Goal: Navigation & Orientation: Find specific page/section

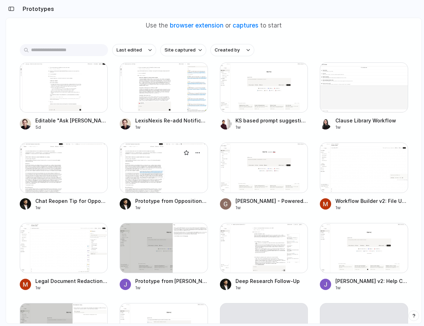
scroll to position [66, 0]
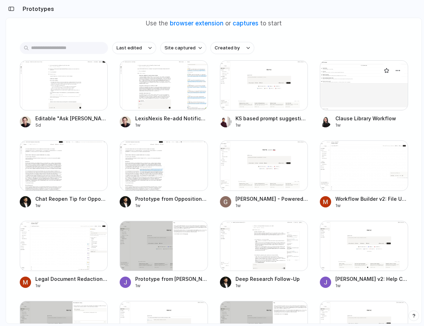
click at [359, 89] on div at bounding box center [364, 85] width 88 height 50
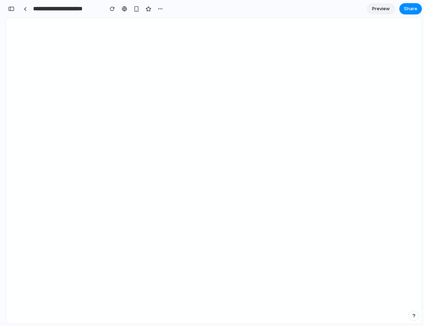
scroll to position [173, 0]
click at [23, 6] on link at bounding box center [25, 9] width 11 height 11
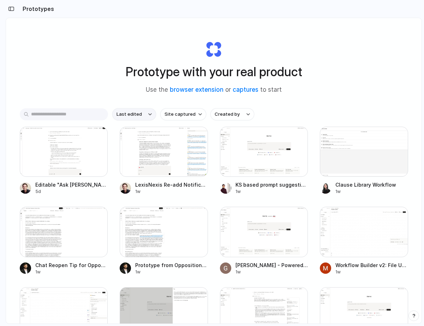
click at [145, 112] on button "Last edited" at bounding box center [134, 114] width 44 height 12
click at [238, 115] on div "Last edited Last created Alphabetical" at bounding box center [212, 163] width 424 height 326
click at [200, 116] on button "Site captured" at bounding box center [183, 114] width 46 height 12
click at [278, 104] on div "All sites [PERSON_NAME].ai [DOMAIN_NAME] [DOMAIN_NAME]" at bounding box center [212, 163] width 424 height 326
click at [239, 113] on button "Created by" at bounding box center [232, 114] width 44 height 12
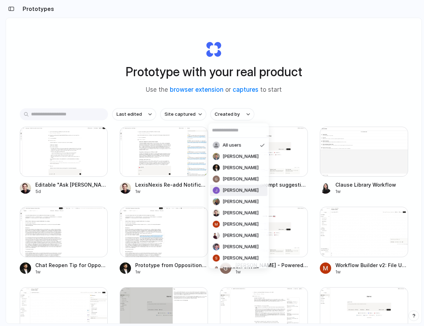
scroll to position [8, 0]
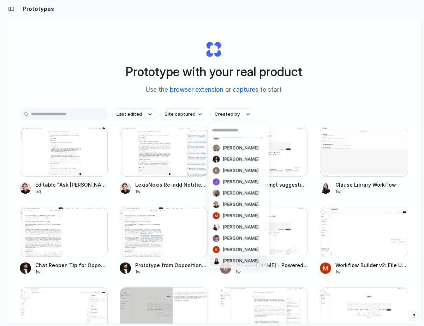
click at [245, 262] on span "[PERSON_NAME]" at bounding box center [241, 261] width 36 height 7
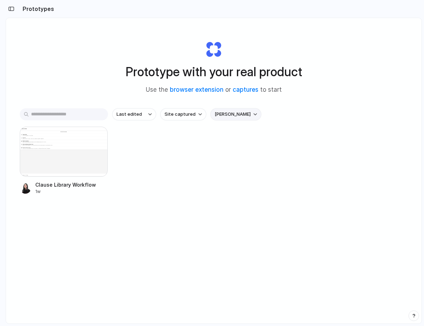
click at [253, 114] on div "button" at bounding box center [255, 114] width 4 height 3
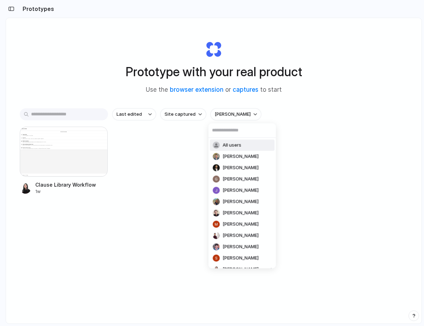
click at [241, 146] on span "All users" at bounding box center [232, 145] width 19 height 7
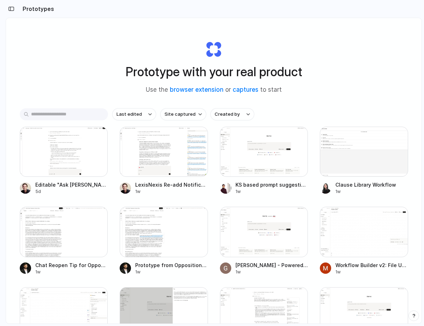
click at [316, 102] on div "Prototype with your real product Use the browser extension or captures to start" at bounding box center [214, 64] width 282 height 76
click at [252, 237] on div at bounding box center [264, 232] width 88 height 50
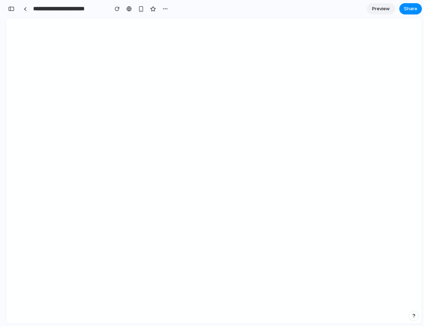
scroll to position [6, 0]
click at [25, 7] on div at bounding box center [25, 9] width 3 height 4
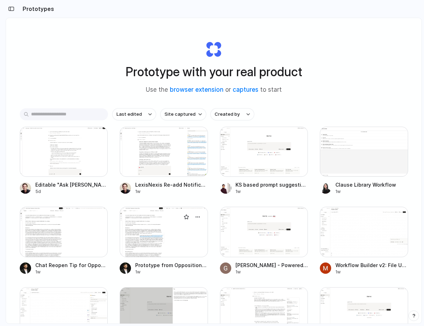
click at [152, 237] on div at bounding box center [164, 232] width 88 height 50
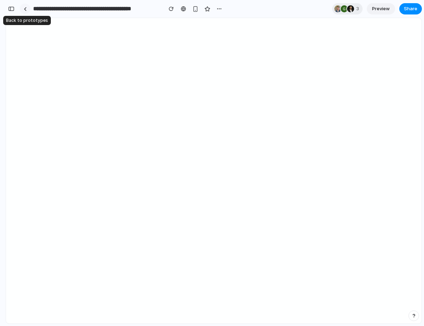
click at [26, 9] on div at bounding box center [25, 9] width 3 height 4
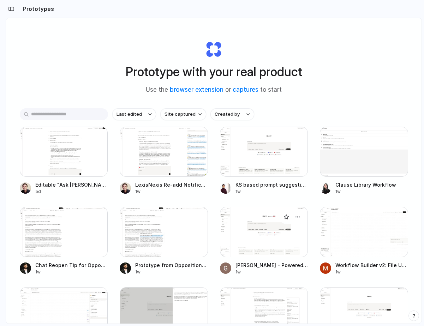
click at [245, 235] on div at bounding box center [264, 232] width 88 height 50
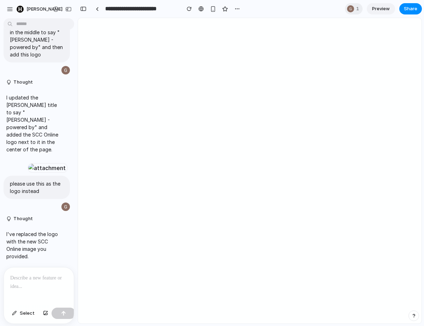
click at [26, 239] on p "I've replaced the logo with the new SCC Online image you provided." at bounding box center [32, 246] width 53 height 30
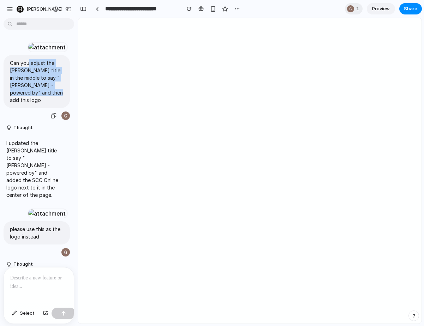
drag, startPoint x: 29, startPoint y: 88, endPoint x: 53, endPoint y: 123, distance: 42.5
click at [53, 121] on div "Can you adjust the [PERSON_NAME] title in the middle to say "[PERSON_NAME] - po…" at bounding box center [37, 88] width 66 height 66
click at [52, 104] on p "Can you adjust the [PERSON_NAME] title in the middle to say "[PERSON_NAME] - po…" at bounding box center [37, 81] width 54 height 44
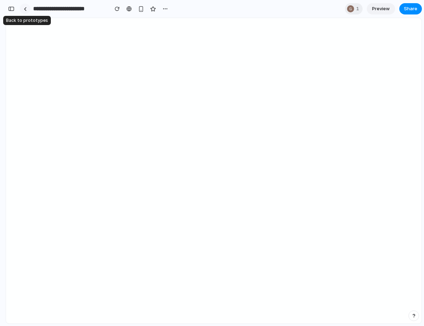
click at [28, 10] on link at bounding box center [25, 9] width 11 height 11
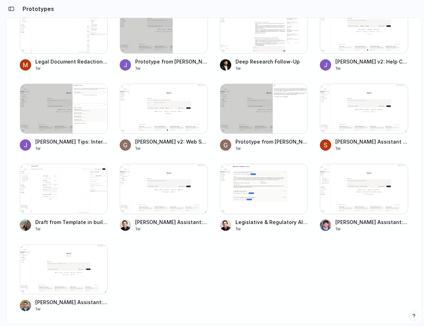
scroll to position [317, 0]
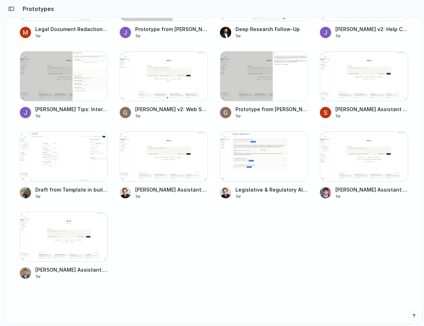
click at [170, 238] on div "Editable "Ask [PERSON_NAME]" Box for Criminal Case Law 5d LexisNexis Re-add Not…" at bounding box center [214, 44] width 388 height 469
click at [247, 163] on div at bounding box center [264, 156] width 88 height 50
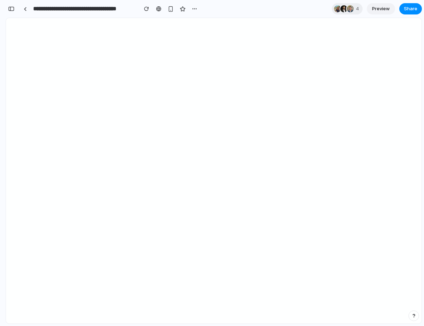
scroll to position [324, 0]
click at [25, 4] on link at bounding box center [25, 9] width 11 height 11
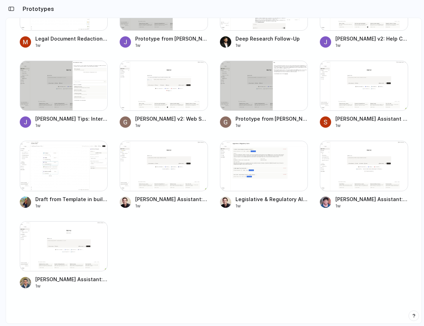
scroll to position [307, 0]
click at [259, 123] on div "1w" at bounding box center [271, 125] width 73 height 6
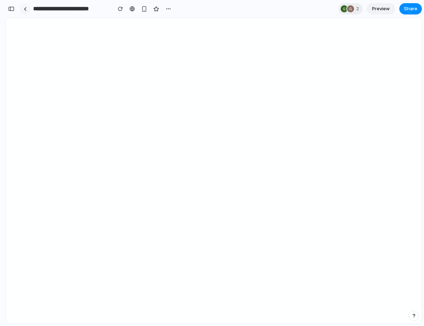
click at [27, 11] on link at bounding box center [25, 9] width 11 height 11
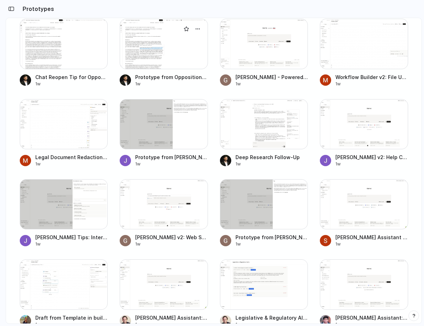
scroll to position [204, 0]
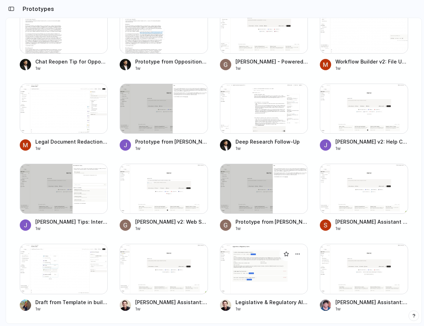
click at [252, 273] on div at bounding box center [264, 269] width 88 height 50
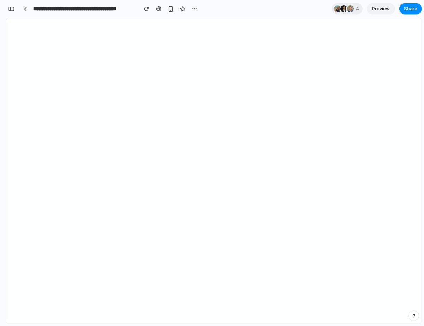
scroll to position [360, 0]
click at [24, 10] on div at bounding box center [25, 9] width 3 height 4
